Goal: Task Accomplishment & Management: Use online tool/utility

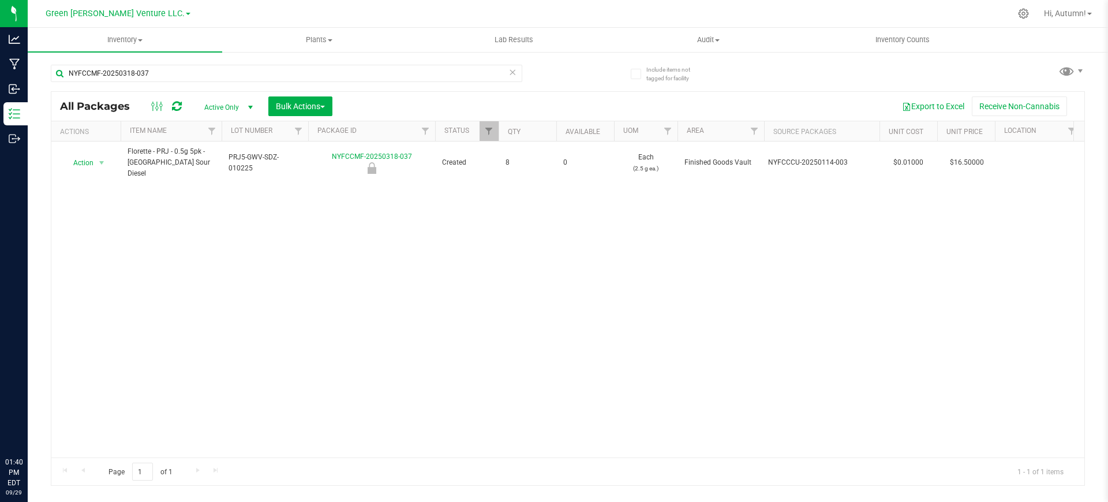
click at [185, 69] on input "NYFCCMF-20250318-037" at bounding box center [287, 73] width 472 height 17
type input "[PERSON_NAME]"
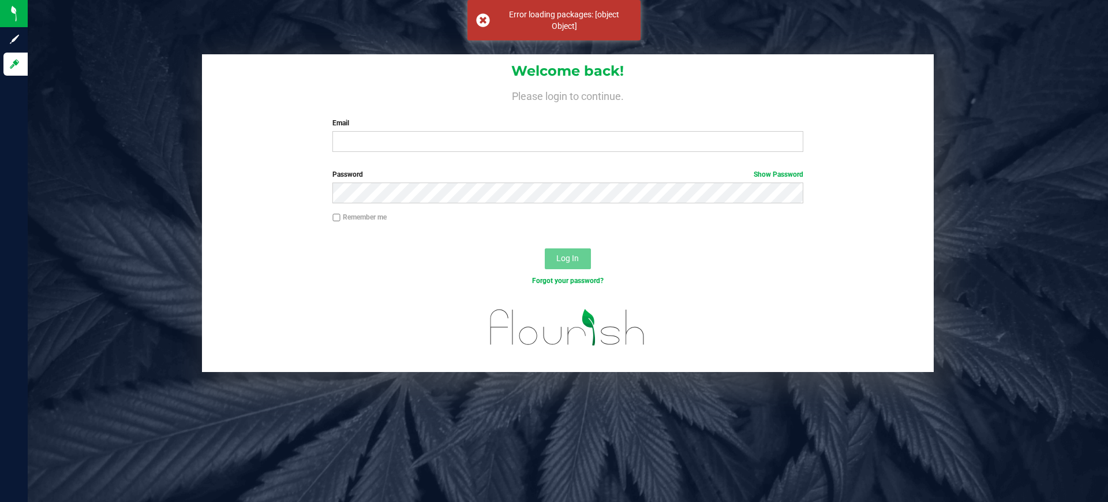
click at [371, 159] on div "Welcome back! Please login to continue. Email Required Please format your email…" at bounding box center [568, 107] width 732 height 107
click at [358, 139] on input "Email" at bounding box center [568, 141] width 470 height 21
type input "[PERSON_NAME][EMAIL_ADDRESS][DOMAIN_NAME]"
click at [507, 181] on div "Password Show Password" at bounding box center [568, 186] width 488 height 34
click at [501, 204] on div "Password Show Password" at bounding box center [568, 190] width 732 height 43
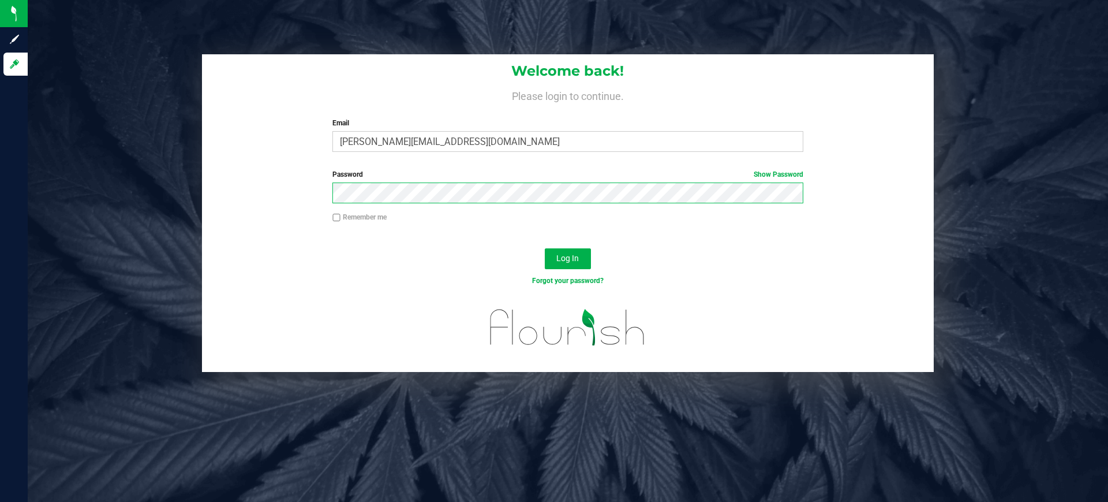
click at [545, 248] on button "Log In" at bounding box center [568, 258] width 46 height 21
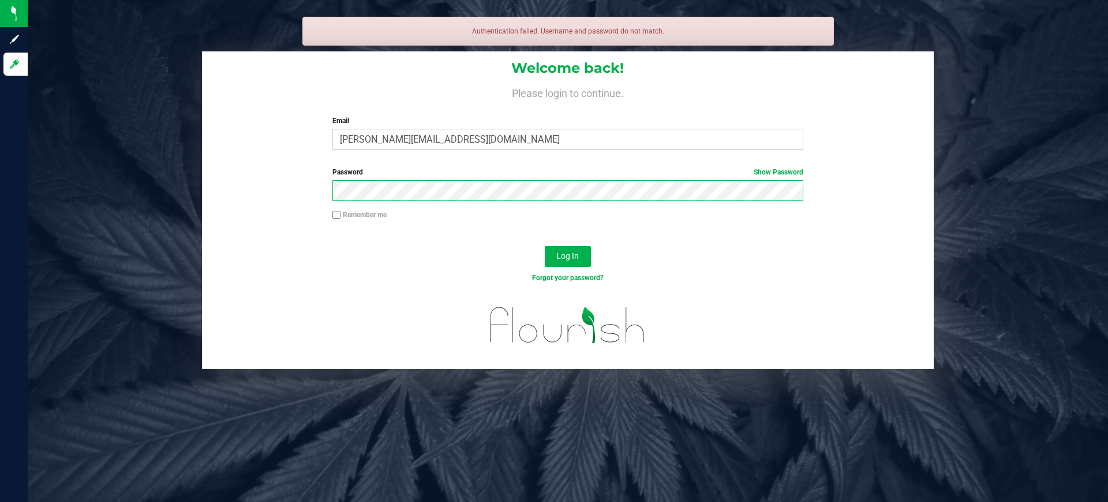
click at [545, 246] on button "Log In" at bounding box center [568, 256] width 46 height 21
